Goal: Task Accomplishment & Management: Use online tool/utility

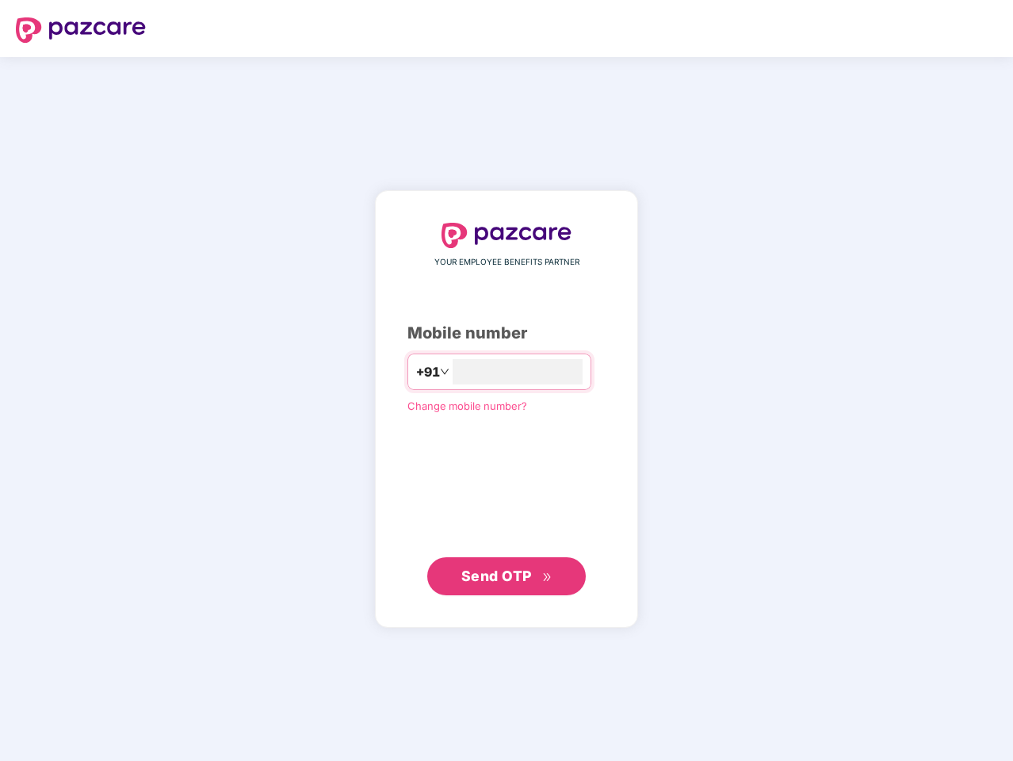
click at [507, 381] on input "number" at bounding box center [518, 371] width 130 height 25
click at [81, 30] on img at bounding box center [81, 29] width 130 height 25
click at [416, 372] on span "+91" at bounding box center [428, 372] width 24 height 20
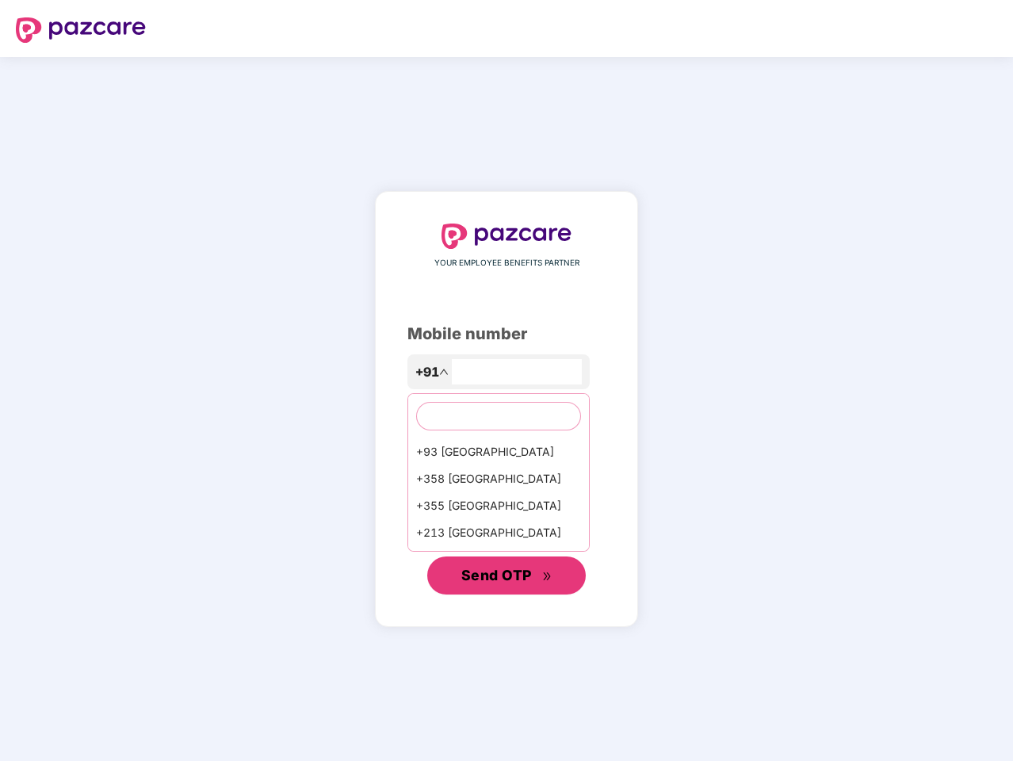
click at [507, 576] on span "Send OTP" at bounding box center [496, 575] width 71 height 17
